Goal: Entertainment & Leisure: Consume media (video, audio)

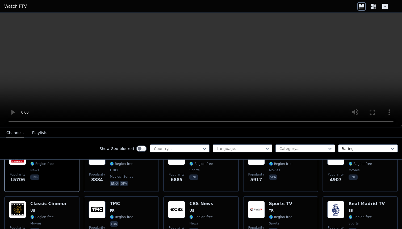
scroll to position [80, 0]
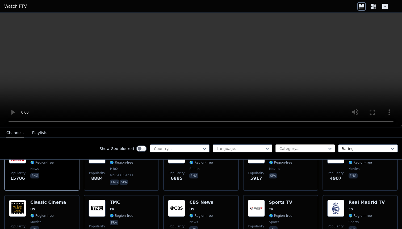
click at [284, 147] on div at bounding box center [303, 148] width 48 height 5
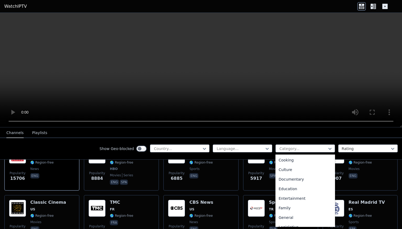
scroll to position [0, 0]
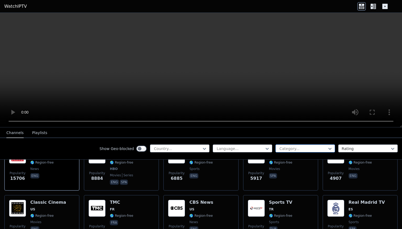
click at [285, 151] on div at bounding box center [303, 148] width 48 height 5
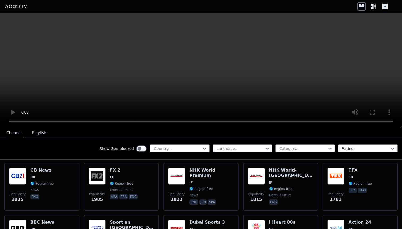
scroll to position [287, 0]
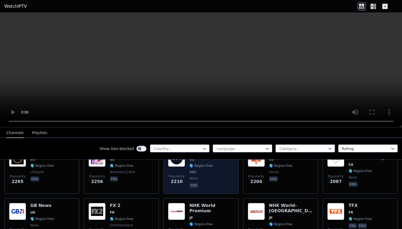
click at [204, 169] on div "KABC-DT1 US 🌎 Region-free ABC news eng" at bounding box center [202, 169] width 24 height 39
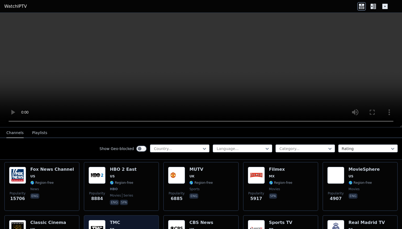
scroll to position [46, 0]
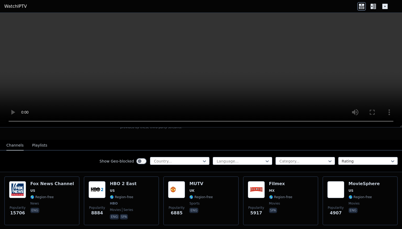
click at [22, 38] on video at bounding box center [201, 70] width 402 height 115
click at [29, 141] on div "Channels Playlists" at bounding box center [27, 146] width 50 height 10
click at [33, 144] on button "Playlists" at bounding box center [39, 146] width 15 height 10
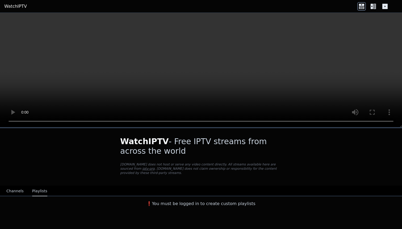
scroll to position [0, 0]
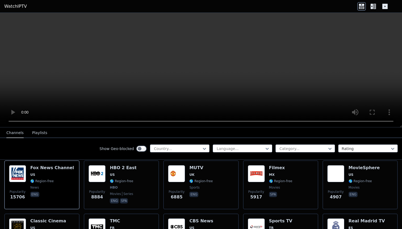
scroll to position [46, 0]
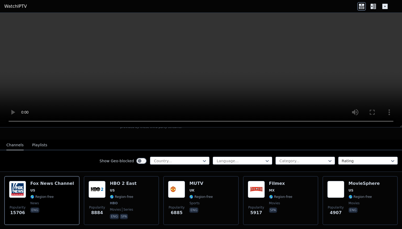
click at [38, 142] on button "Playlists" at bounding box center [39, 145] width 15 height 10
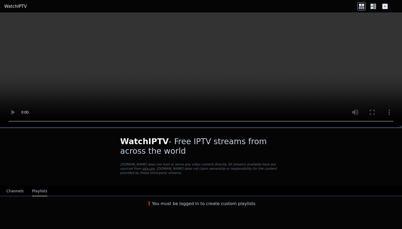
scroll to position [0, 0]
click at [15, 188] on button "Channels" at bounding box center [14, 191] width 17 height 10
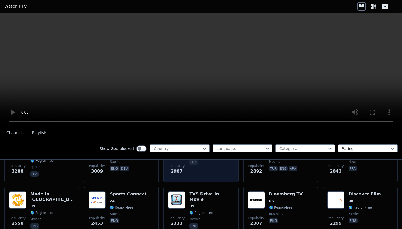
scroll to position [234, 0]
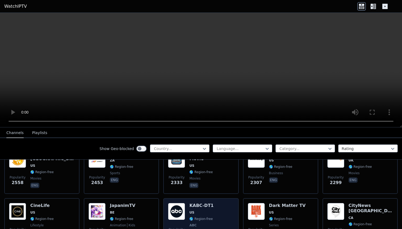
click at [177, 205] on img at bounding box center [176, 211] width 17 height 17
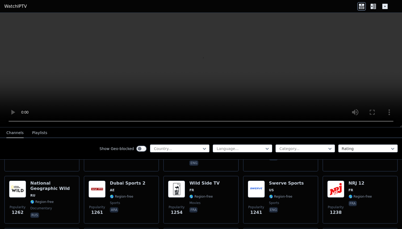
scroll to position [591, 0]
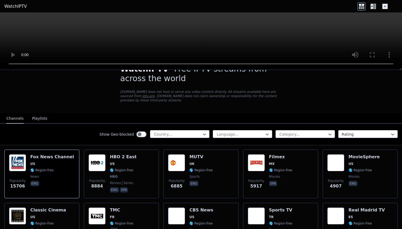
scroll to position [16, 0]
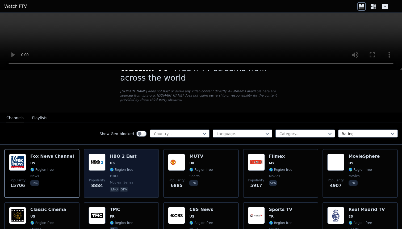
click at [100, 161] on img at bounding box center [97, 162] width 17 height 17
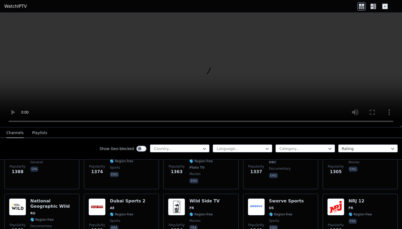
scroll to position [656, 0]
